Goal: Information Seeking & Learning: Understand process/instructions

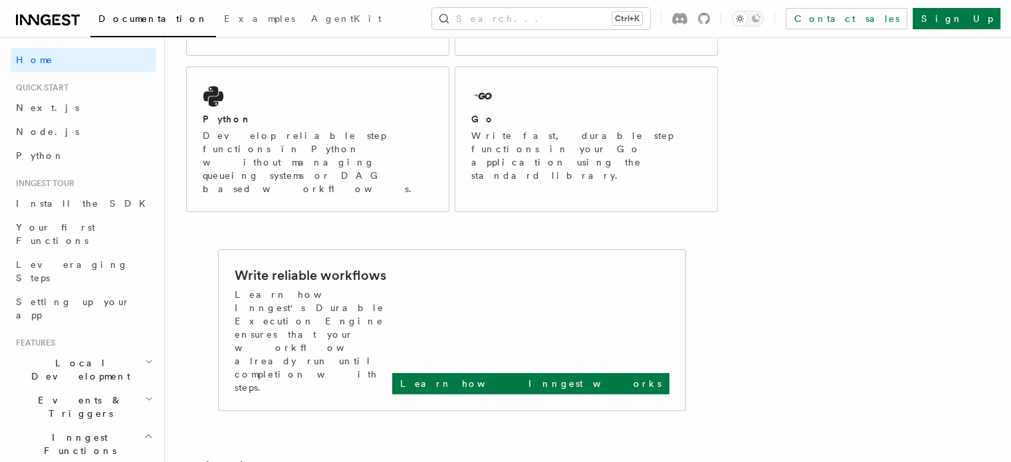
scroll to position [351, 0]
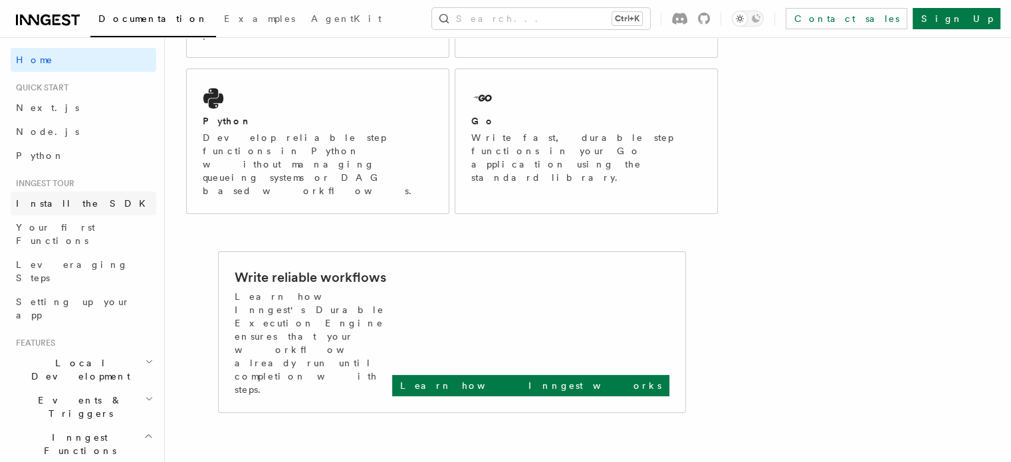
click at [61, 202] on span "Install the SDK" at bounding box center [85, 203] width 138 height 11
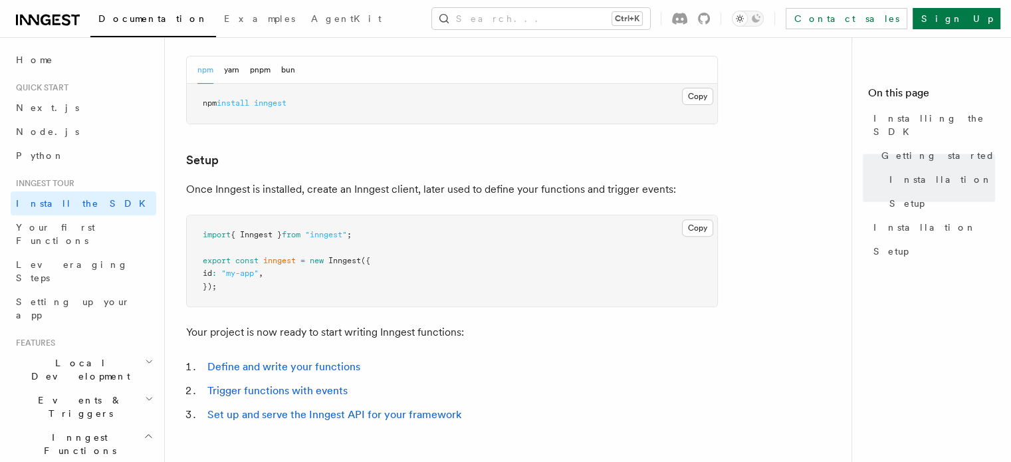
scroll to position [642, 0]
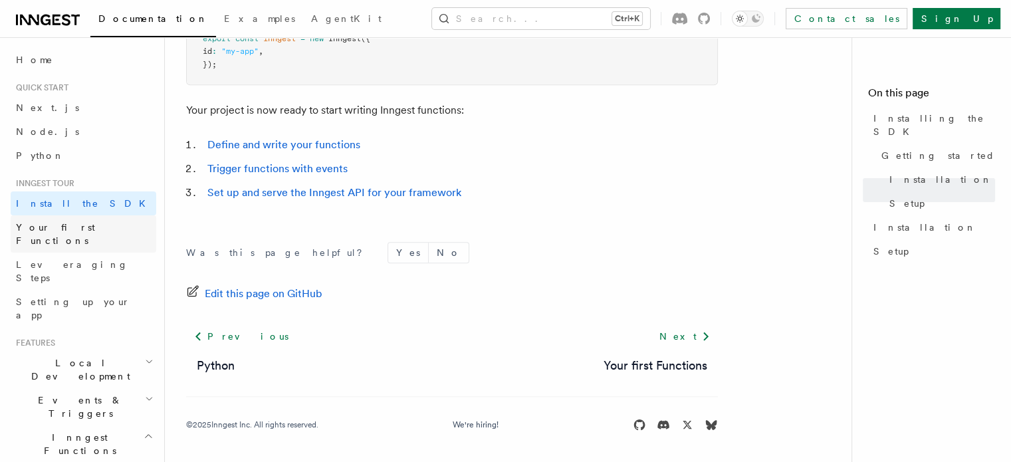
click at [58, 226] on span "Your first Functions" at bounding box center [55, 234] width 79 height 24
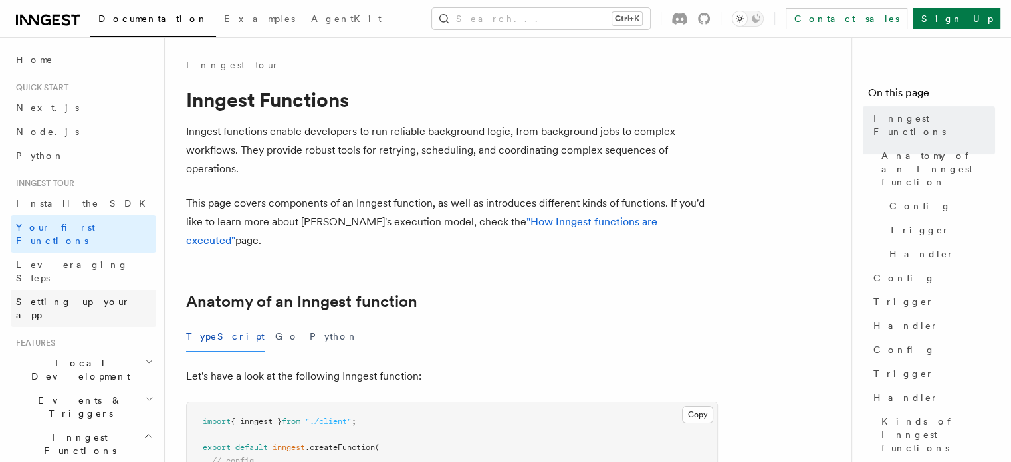
click at [64, 290] on link "Setting up your app" at bounding box center [83, 308] width 145 height 37
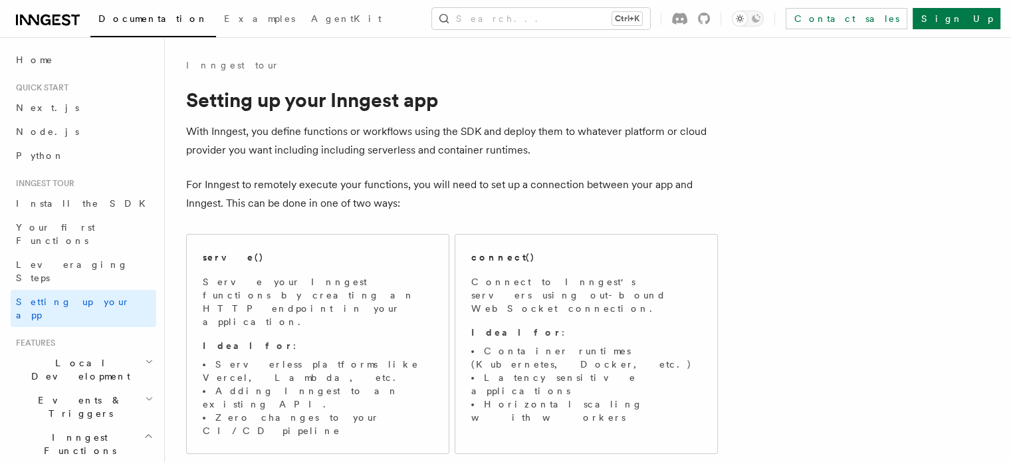
click at [64, 290] on link "Setting up your app" at bounding box center [83, 308] width 145 height 37
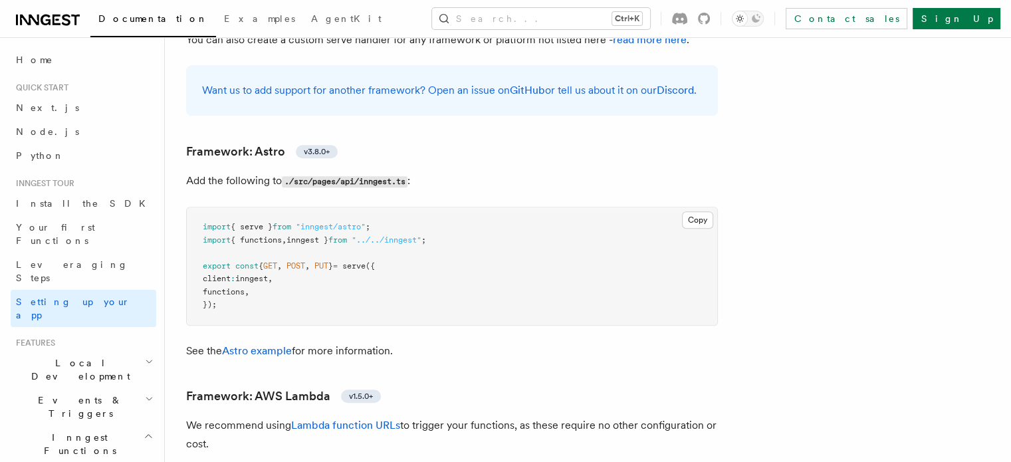
scroll to position [1066, 0]
click at [61, 86] on span "Quick start" at bounding box center [40, 87] width 58 height 11
click at [46, 66] on link "Home" at bounding box center [83, 60] width 145 height 24
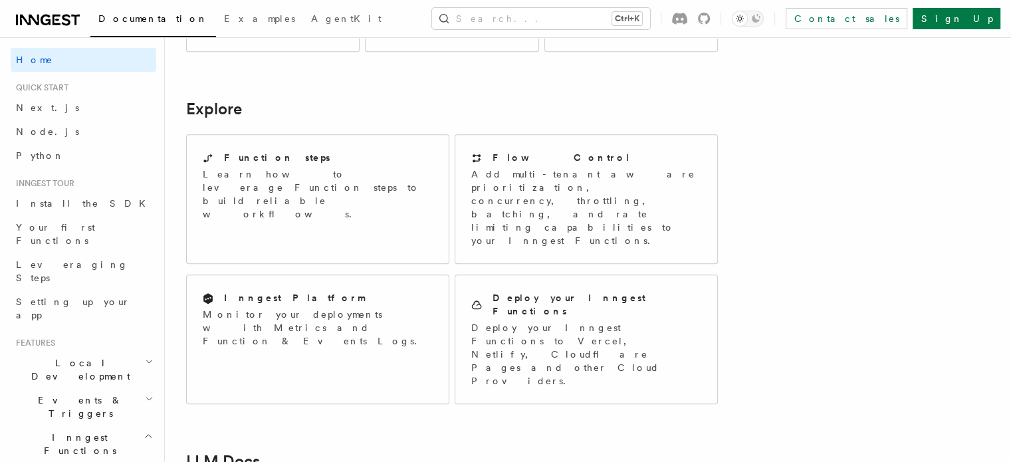
scroll to position [1232, 0]
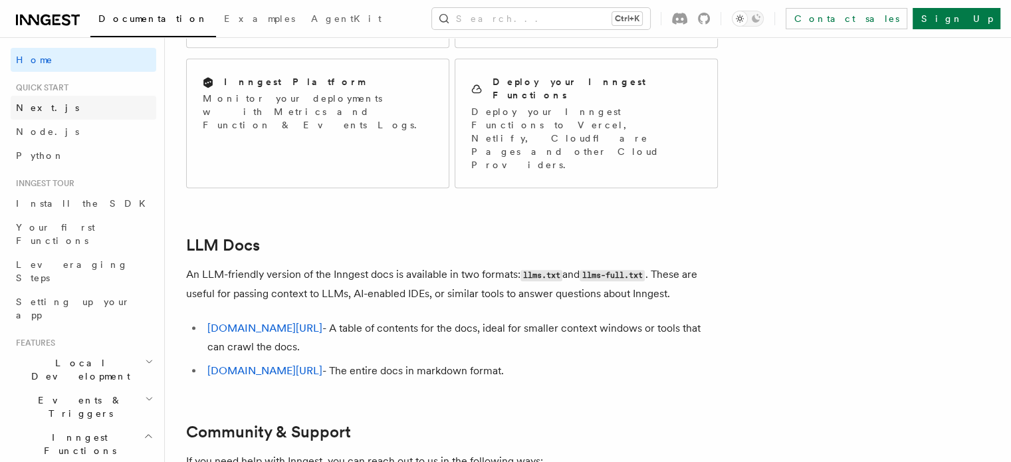
click at [78, 106] on link "Next.js" at bounding box center [83, 108] width 145 height 24
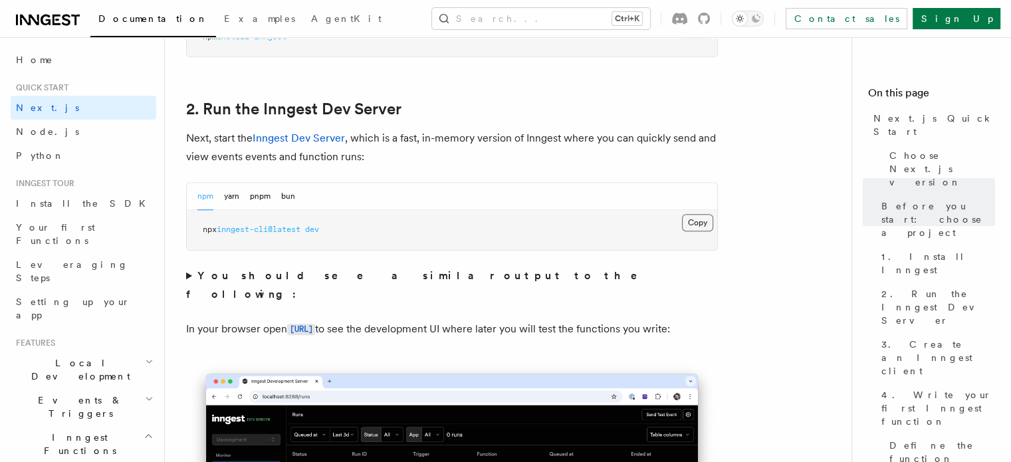
scroll to position [889, 0]
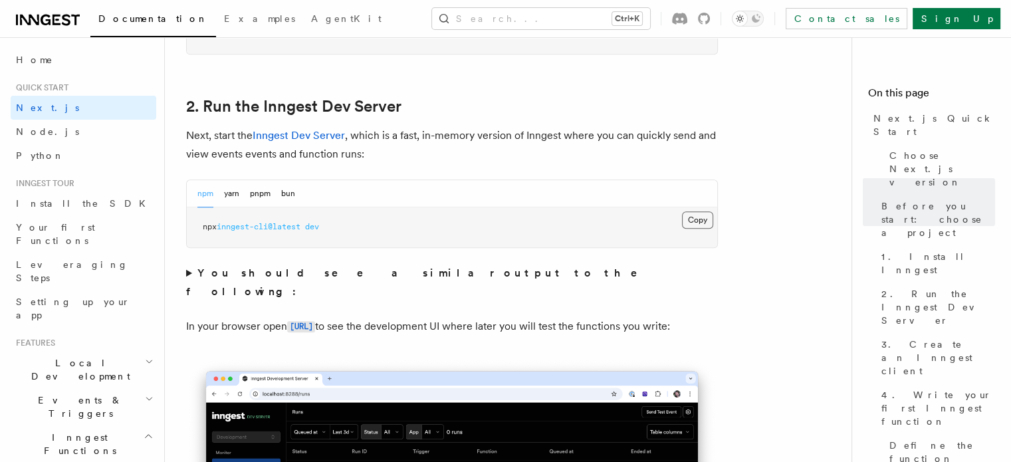
click at [694, 219] on button "Copy Copied" at bounding box center [697, 219] width 31 height 17
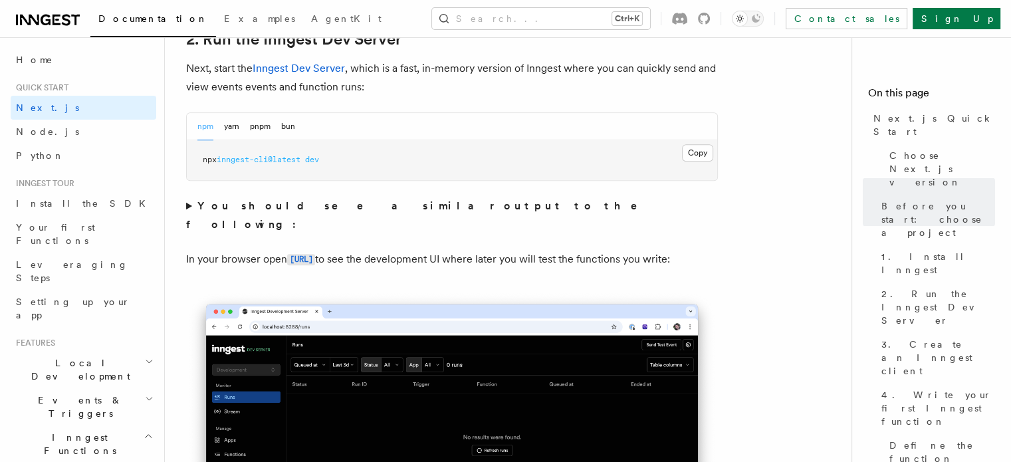
scroll to position [957, 0]
